Goal: Information Seeking & Learning: Learn about a topic

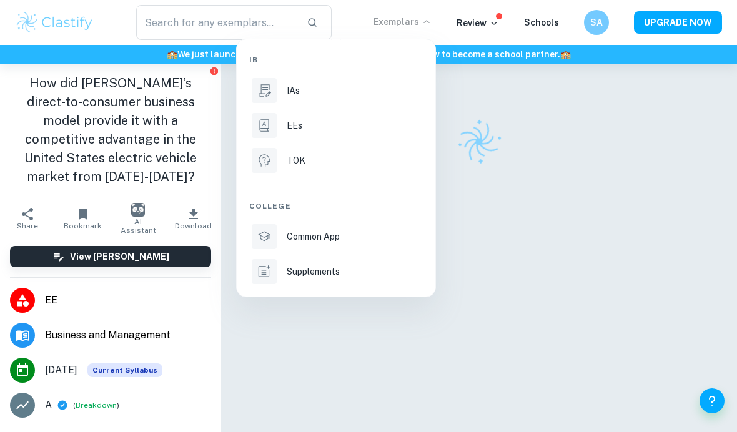
click at [264, 94] on icon at bounding box center [265, 90] width 12 height 12
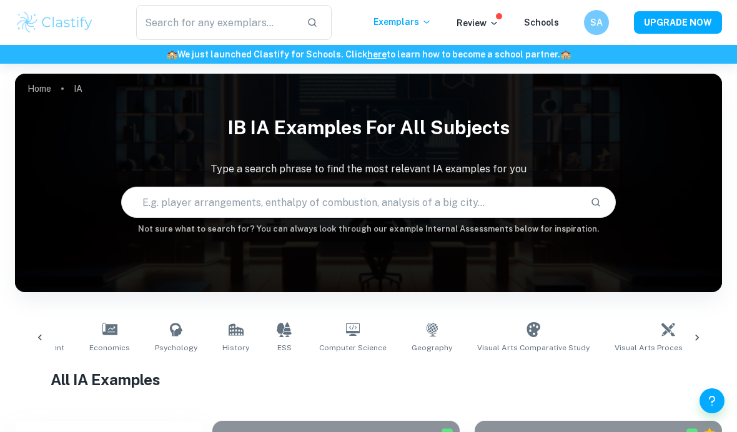
scroll to position [0, 377]
click at [271, 337] on icon at bounding box center [278, 329] width 15 height 15
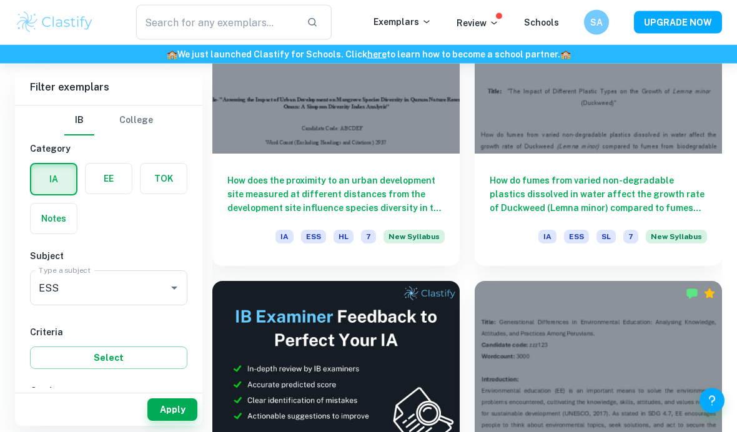
scroll to position [494, 0]
click at [60, 420] on input "7" at bounding box center [49, 417] width 25 height 25
checkbox input "true"
click at [181, 421] on button "Apply" at bounding box center [172, 410] width 50 height 22
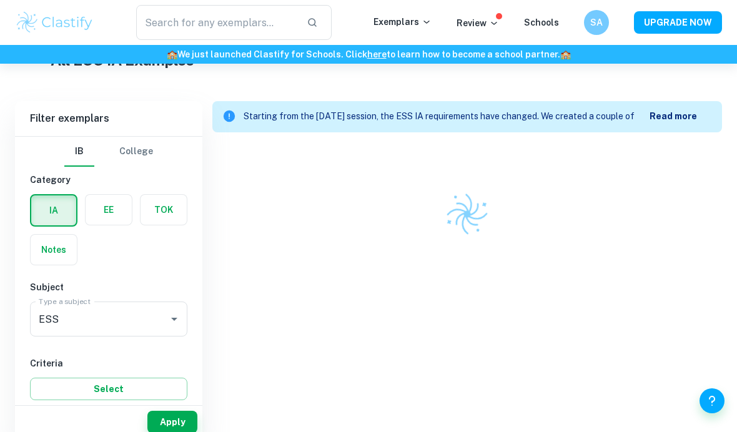
scroll to position [301, 0]
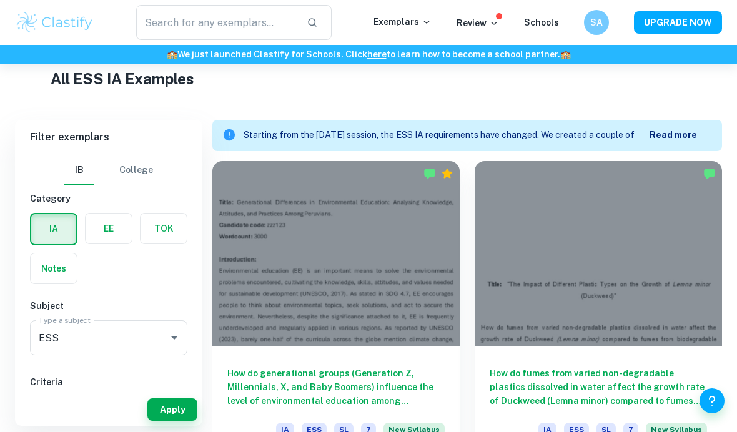
click at [306, 295] on div at bounding box center [335, 254] width 247 height 186
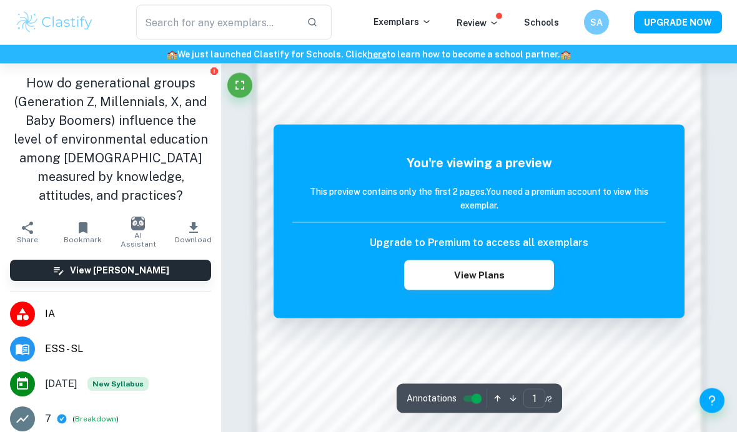
scroll to position [861, 0]
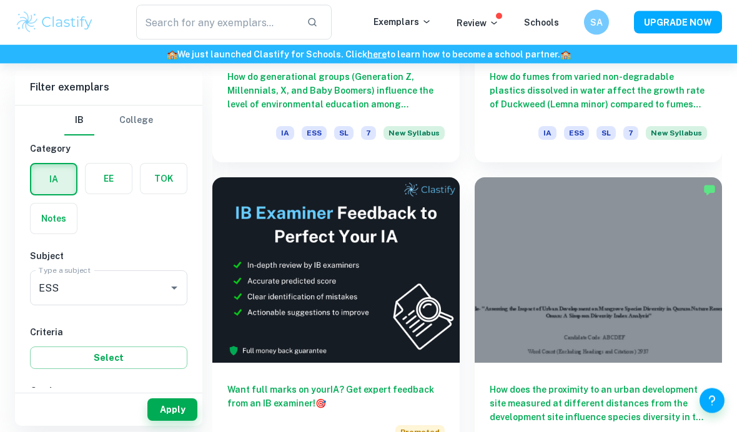
scroll to position [598, 0]
click at [677, 305] on div at bounding box center [598, 270] width 247 height 186
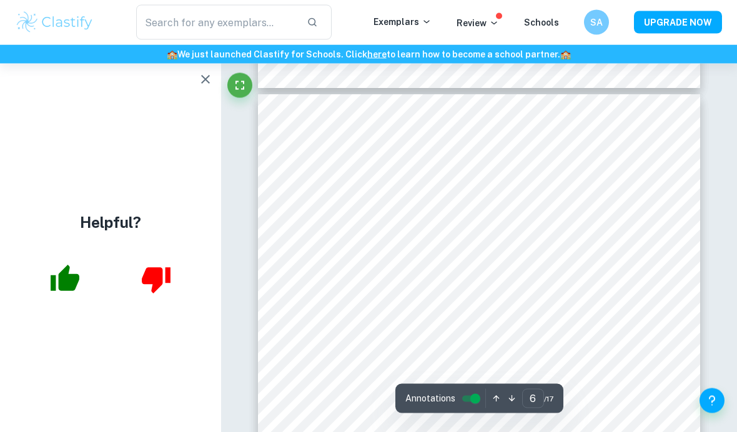
scroll to position [3020, 0]
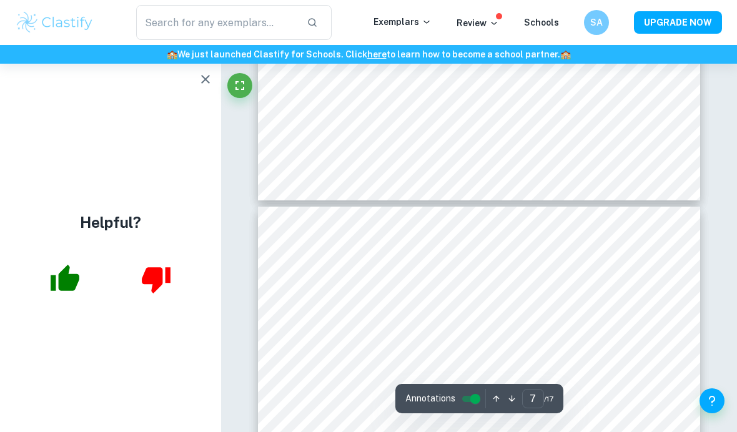
type input "8"
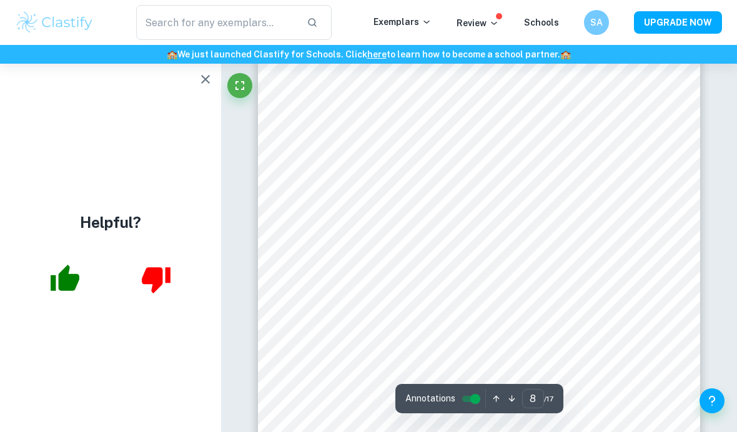
scroll to position [4271, 0]
click at [699, 31] on button "UPGRADE NOW" at bounding box center [678, 22] width 88 height 22
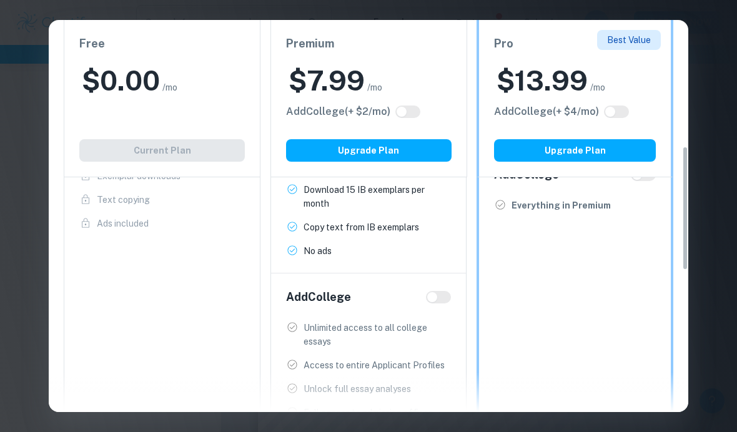
scroll to position [154, 0]
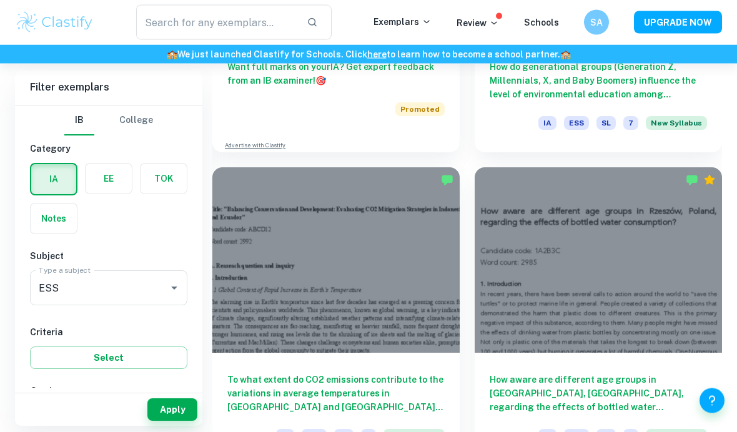
scroll to position [929, 0]
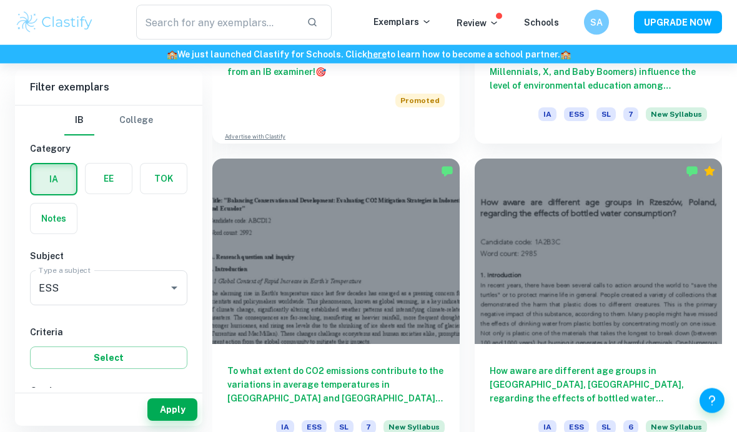
click at [689, 26] on button "UPGRADE NOW" at bounding box center [678, 22] width 88 height 22
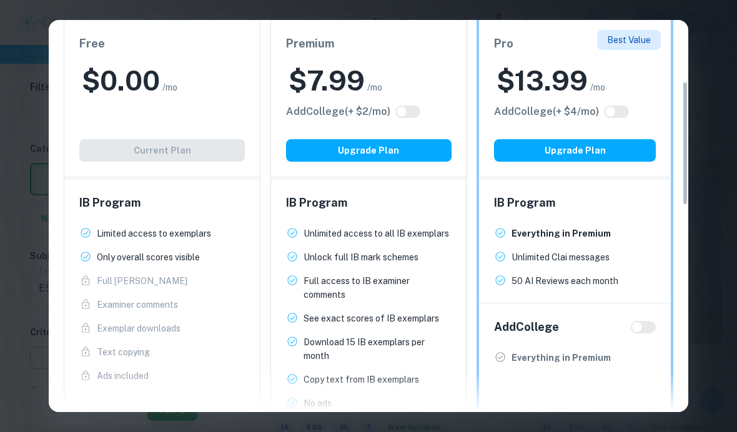
scroll to position [231, 0]
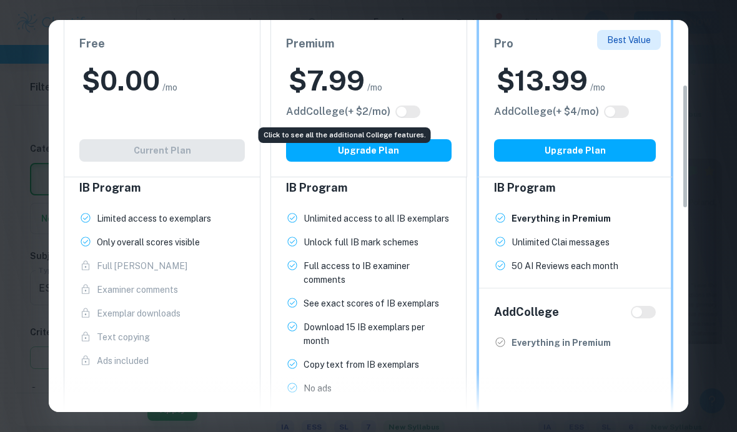
click at [390, 114] on h6 "Add College (+ $ 2 /mo)" at bounding box center [338, 111] width 104 height 15
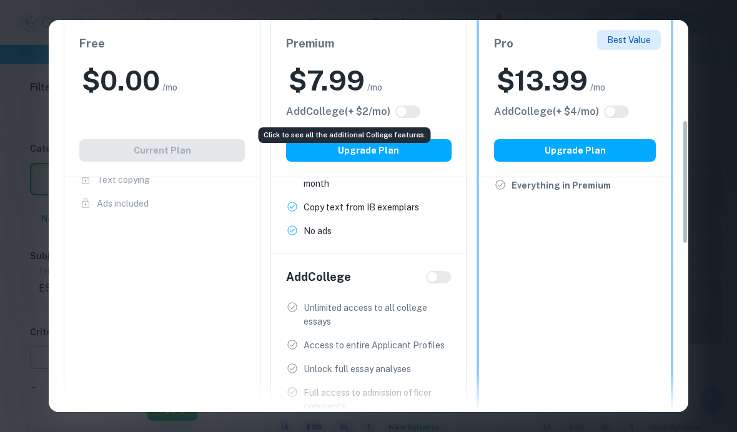
scroll to position [401, 0]
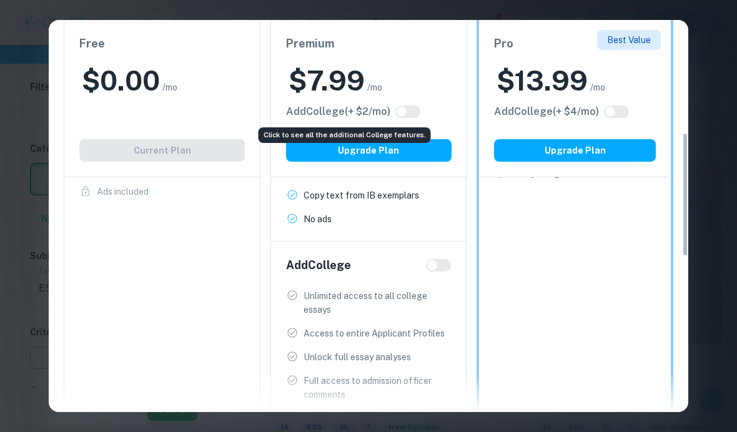
click at [403, 115] on input "checkbox" at bounding box center [402, 112] width 30 height 10
checkbox input "true"
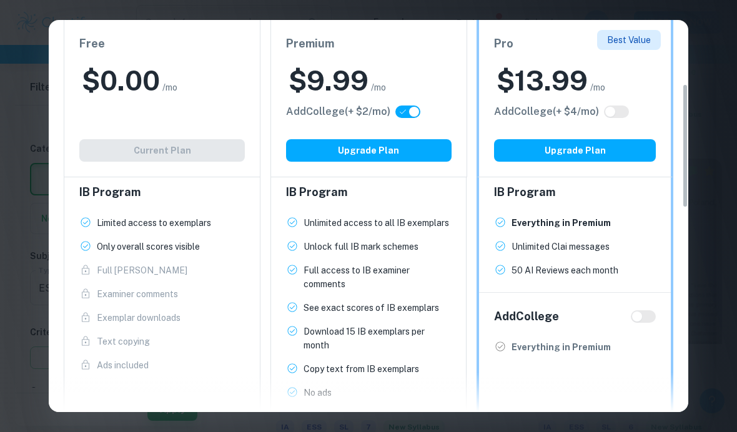
scroll to position [228, 0]
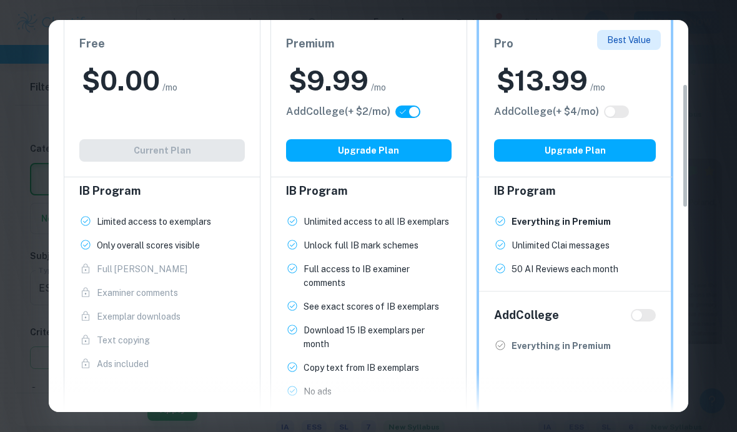
click at [31, 262] on div "Easily Ace Your IB Coursework & Crush College Essays. Get Clastify Premium Get …" at bounding box center [368, 216] width 737 height 432
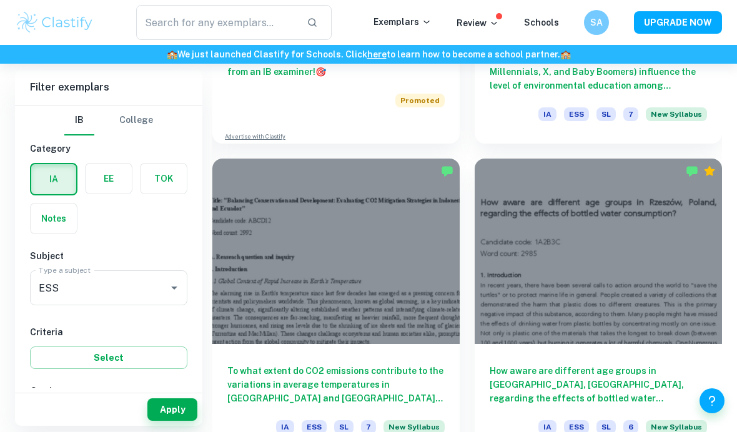
click at [676, 16] on button "UPGRADE NOW" at bounding box center [678, 22] width 88 height 22
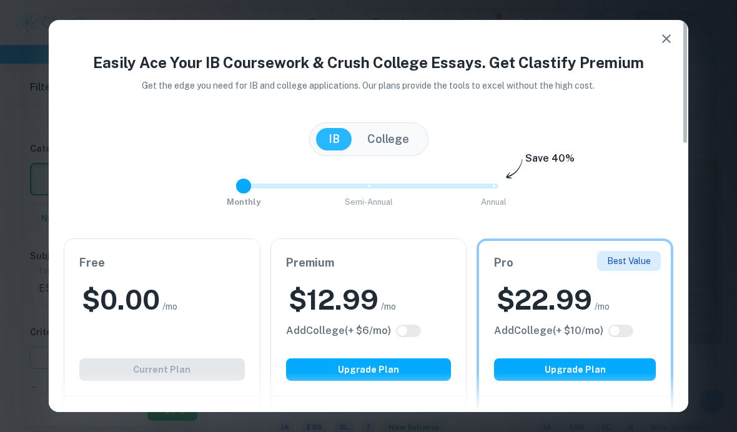
click at [325, 142] on button "IB" at bounding box center [334, 139] width 36 height 22
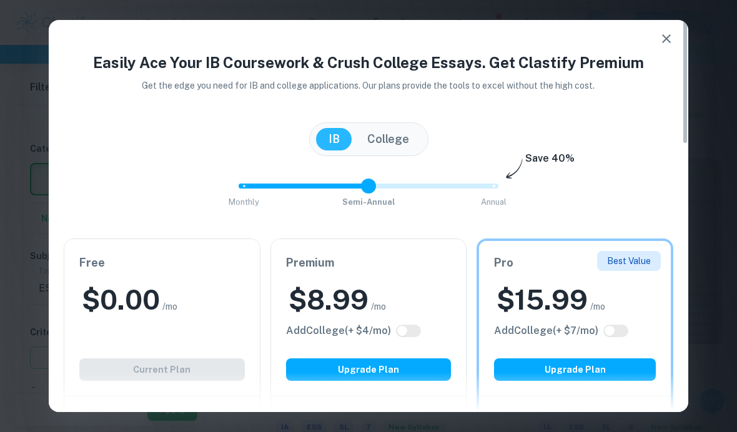
click at [361, 186] on span at bounding box center [368, 186] width 15 height 15
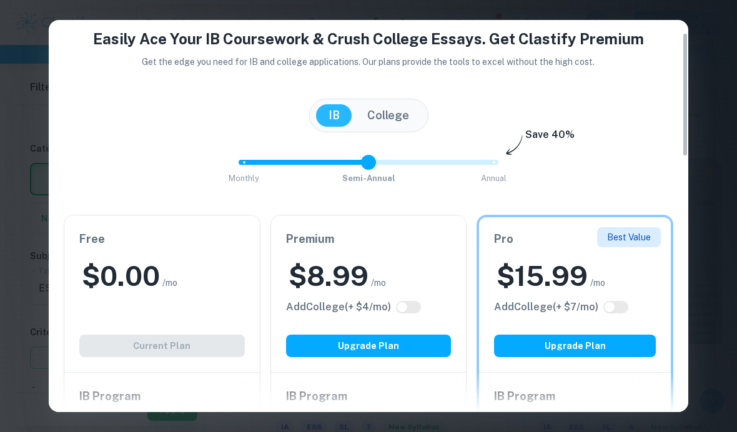
scroll to position [54, 0]
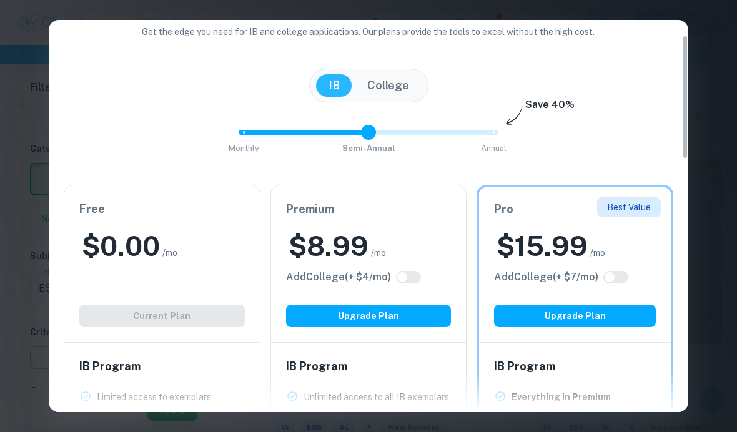
type input "2"
click at [486, 134] on span at bounding box center [493, 132] width 15 height 15
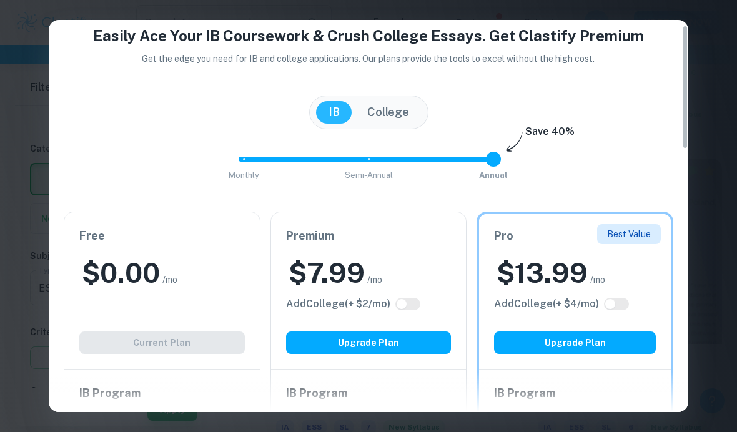
scroll to position [29, 0]
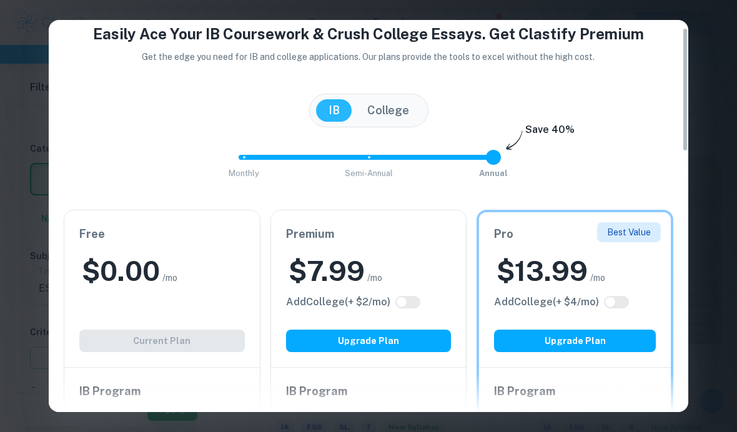
click at [384, 117] on button "College" at bounding box center [388, 110] width 67 height 22
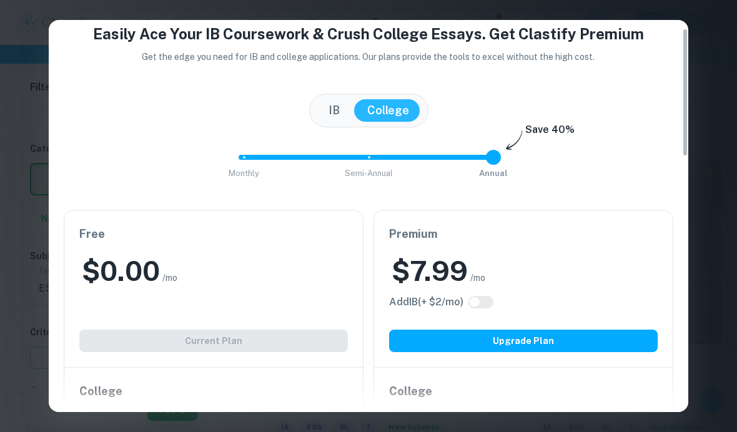
click at [336, 115] on button "IB" at bounding box center [334, 110] width 36 height 22
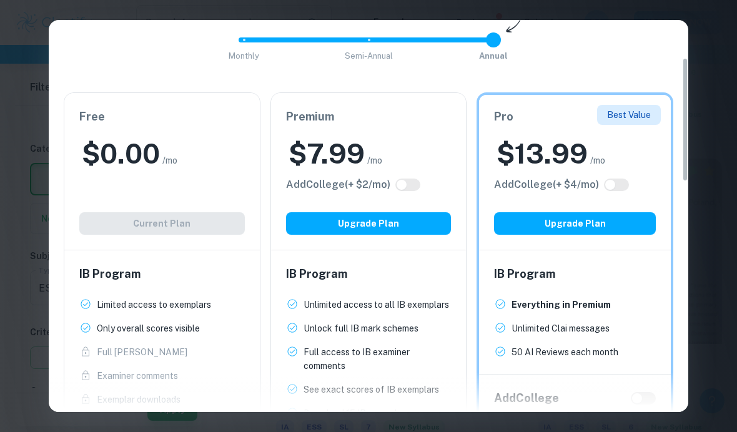
scroll to position [148, 0]
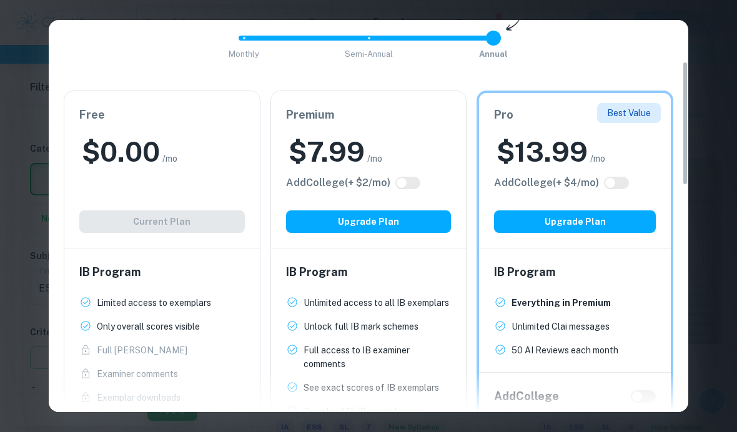
click at [702, 149] on div "Easily Ace Your IB Coursework & Crush College Essays. Get Clastify Premium Get …" at bounding box center [368, 216] width 737 height 432
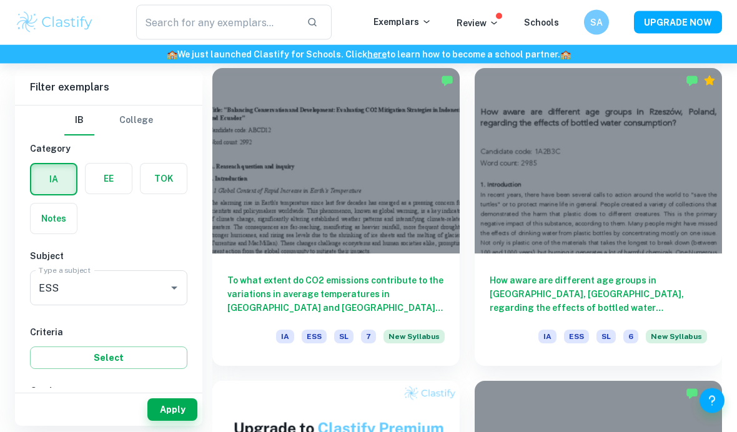
scroll to position [1024, 0]
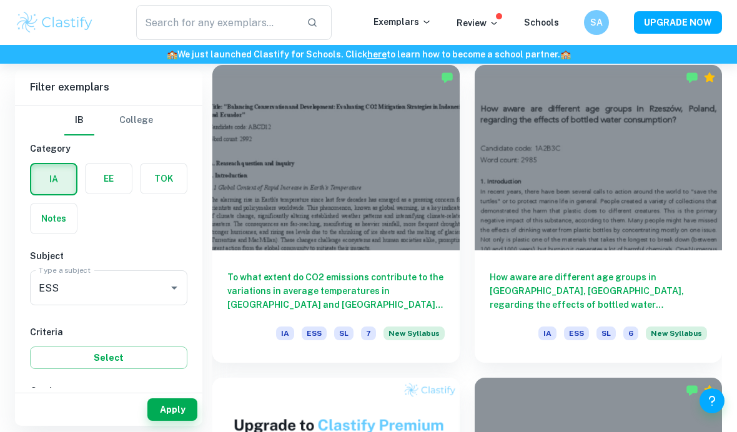
click at [700, 20] on button "UPGRADE NOW" at bounding box center [678, 22] width 88 height 22
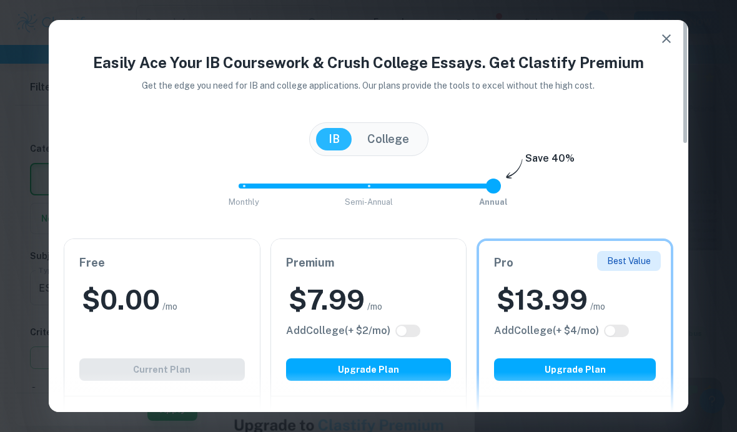
click at [660, 41] on icon "button" at bounding box center [666, 38] width 15 height 15
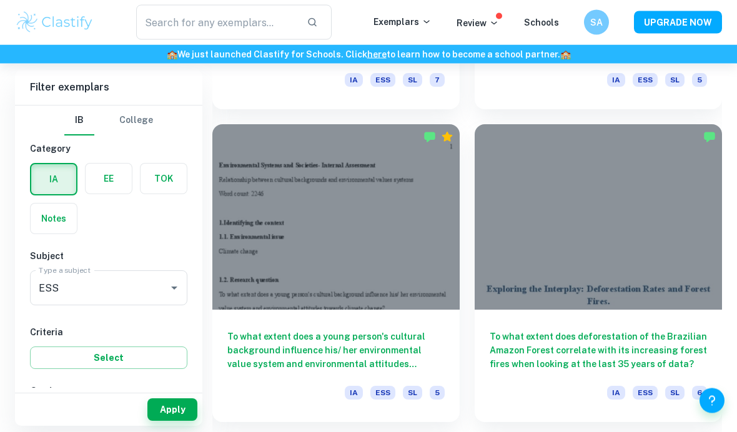
scroll to position [2216, 0]
click at [676, 261] on div at bounding box center [598, 217] width 247 height 186
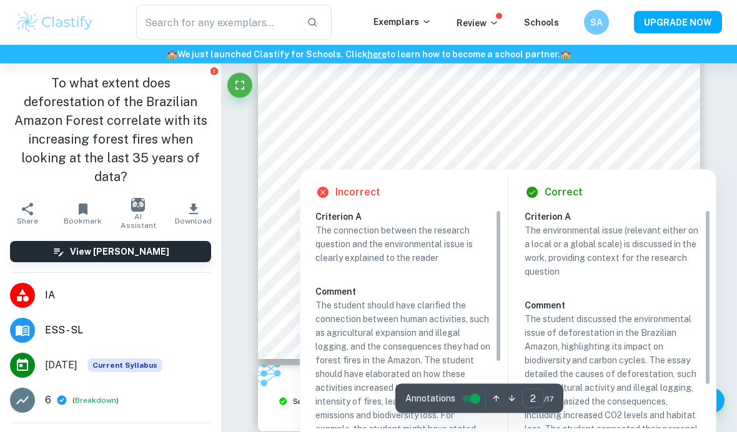
scroll to position [1045, 0]
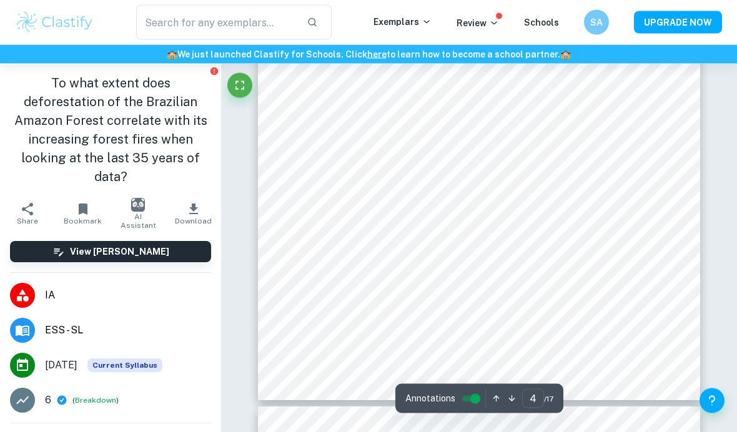
scroll to position [2396, 0]
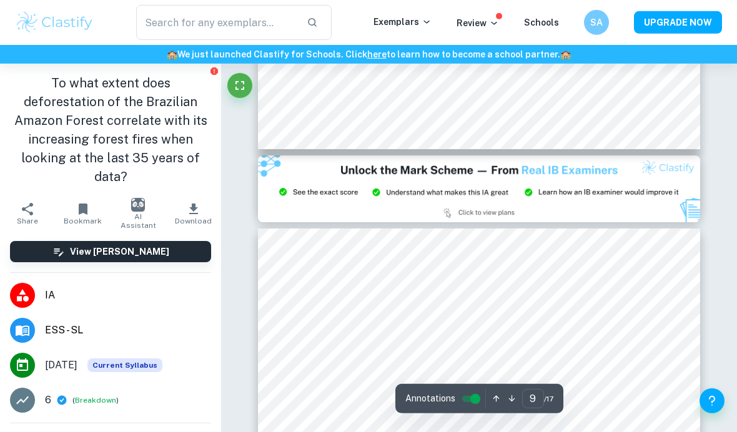
type input "8"
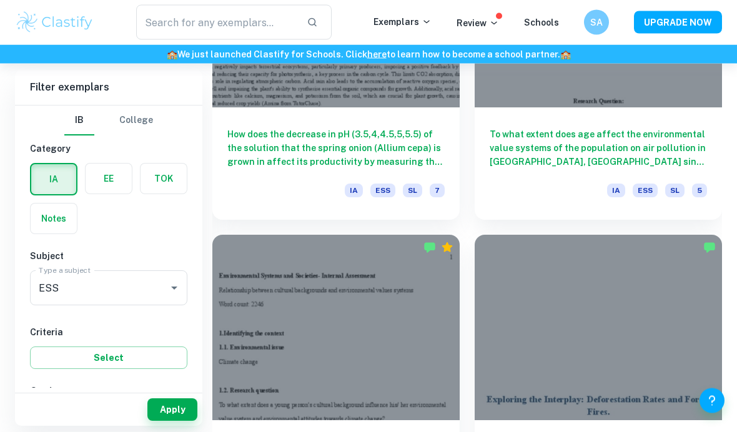
scroll to position [2106, 0]
